Goal: Check status

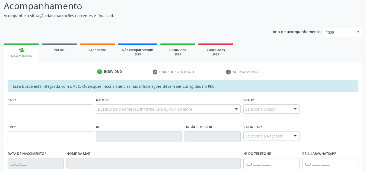
scroll to position [45, 0]
click at [56, 108] on input "text" at bounding box center [51, 109] width 86 height 11
click at [108, 25] on div "Ano de acompanhamento 2025 person_add Nova marcação Na fila Agendados Não compa…" at bounding box center [183, 146] width 359 height 245
click at [62, 49] on span "Na fila" at bounding box center [59, 50] width 10 height 5
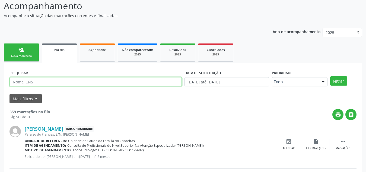
click at [74, 78] on input "text" at bounding box center [96, 81] width 172 height 9
click at [330, 76] on button "Filtrar" at bounding box center [338, 80] width 17 height 9
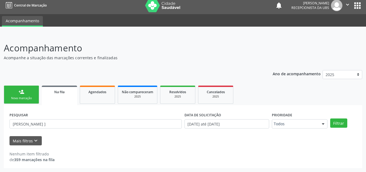
scroll to position [3, 0]
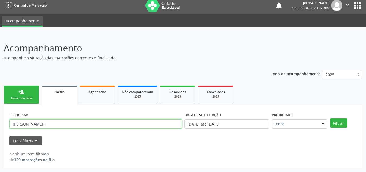
click at [75, 123] on input "[PERSON_NAME] ]" at bounding box center [96, 123] width 172 height 9
type input "[PERSON_NAME]"
click at [330, 118] on button "Filtrar" at bounding box center [338, 122] width 17 height 9
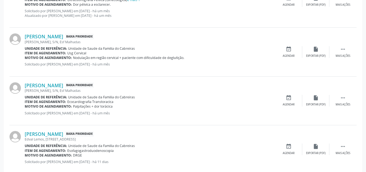
scroll to position [196, 0]
drag, startPoint x: 84, startPoint y: 90, endPoint x: 64, endPoint y: 96, distance: 20.4
click at [64, 96] on div "[PERSON_NAME] Baixa Prioridade [PERSON_NAME], S/N, Esf Malhadas Unidade de refe…" at bounding box center [150, 100] width 251 height 37
click at [123, 94] on span "Unidade de Saude da Familia do Cabreiras" at bounding box center [101, 96] width 67 height 5
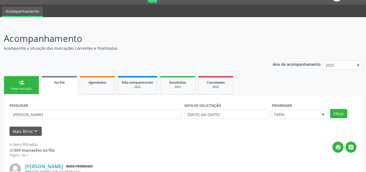
scroll to position [0, 0]
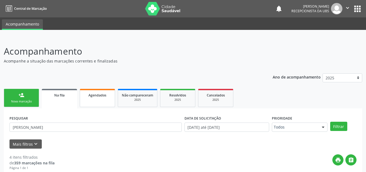
click at [107, 105] on link "Agendados" at bounding box center [97, 98] width 35 height 18
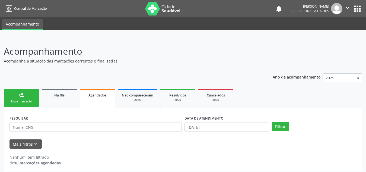
scroll to position [3, 0]
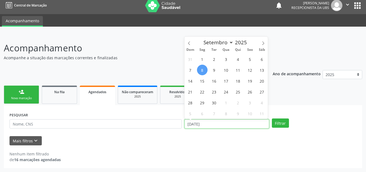
click at [237, 120] on input "[DATE]" at bounding box center [227, 123] width 85 height 9
click at [203, 59] on span "1" at bounding box center [202, 59] width 11 height 11
type input "[DATE]"
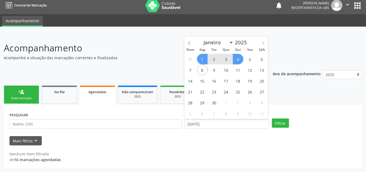
click at [266, 42] on span at bounding box center [263, 41] width 9 height 9
select select "9"
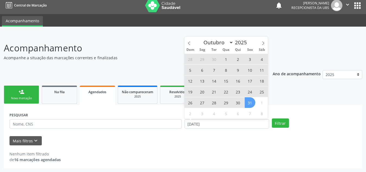
click at [249, 103] on span "31" at bounding box center [250, 102] width 11 height 11
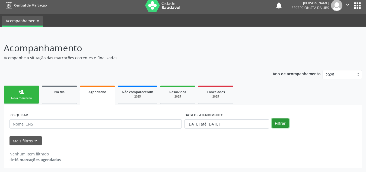
click at [284, 123] on button "Filtrar" at bounding box center [280, 122] width 17 height 9
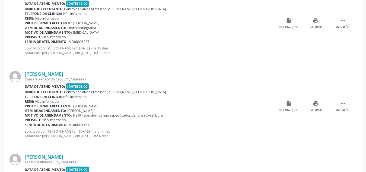
scroll to position [1261, 0]
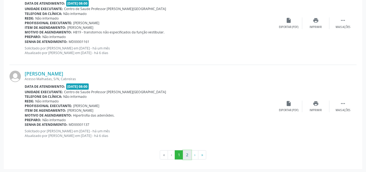
click at [187, 151] on button "2" at bounding box center [187, 154] width 8 height 9
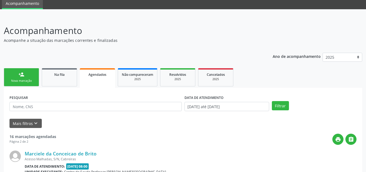
scroll to position [101, 0]
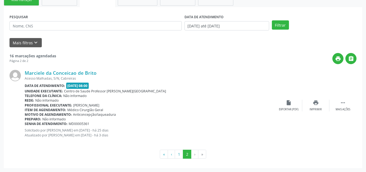
click at [165, 125] on div "Senha de atendimento: MD00005361" at bounding box center [150, 123] width 251 height 5
click at [315, 107] on div "print Imprimir" at bounding box center [315, 106] width 27 height 12
click at [177, 155] on button "1" at bounding box center [179, 154] width 8 height 9
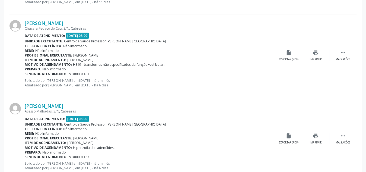
scroll to position [1261, 0]
